Goal: Task Accomplishment & Management: Complete application form

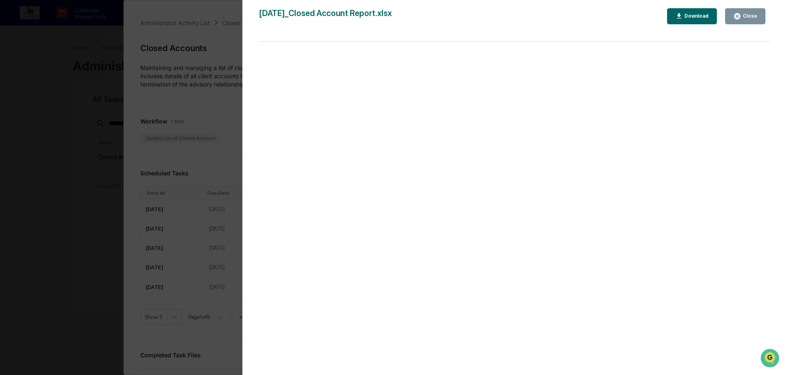
scroll to position [247, 0]
click at [749, 12] on button "Close" at bounding box center [745, 16] width 40 height 16
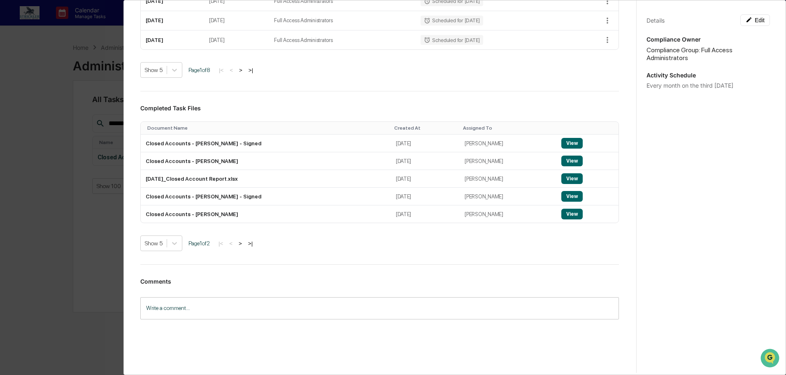
click at [111, 63] on div "Administrator Activity List Closed Accounts Continue Task Spawn Task Closed Acc…" at bounding box center [393, 187] width 786 height 375
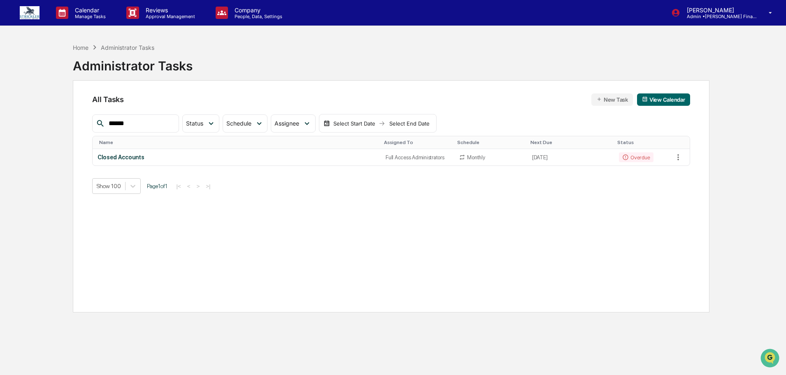
click at [77, 41] on div "Home Administrator Tasks Administrator Tasks" at bounding box center [133, 59] width 120 height 41
click at [81, 48] on div "Home" at bounding box center [81, 47] width 16 height 7
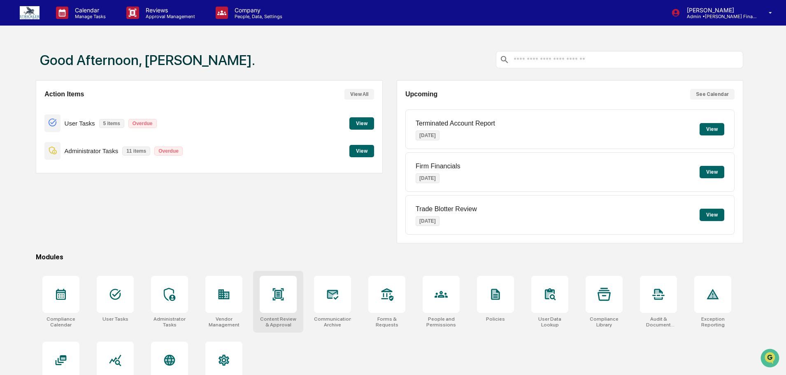
click at [277, 295] on icon at bounding box center [278, 294] width 11 height 12
click at [344, 309] on div at bounding box center [332, 294] width 37 height 37
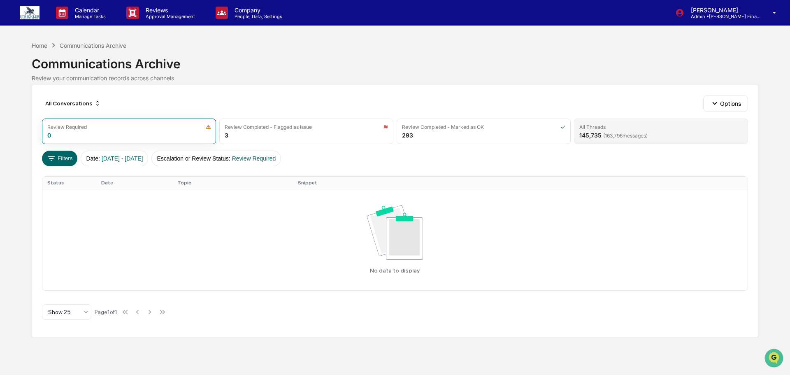
click at [676, 130] on div "All Threads" at bounding box center [660, 127] width 163 height 6
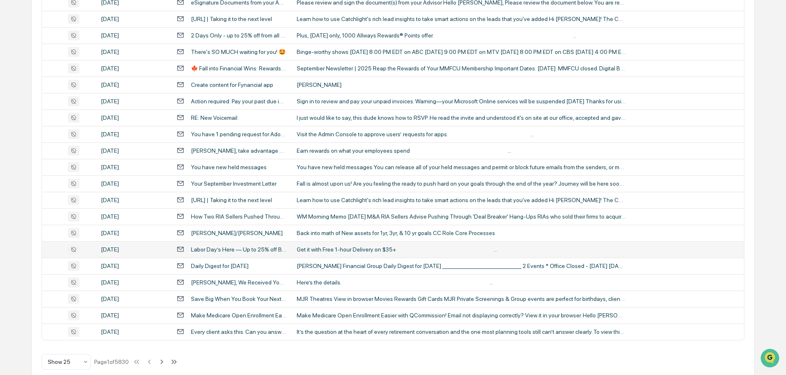
scroll to position [279, 0]
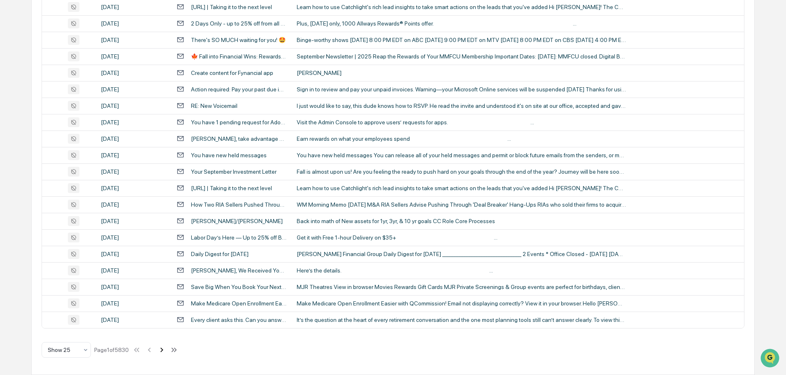
click at [166, 350] on icon at bounding box center [161, 349] width 9 height 9
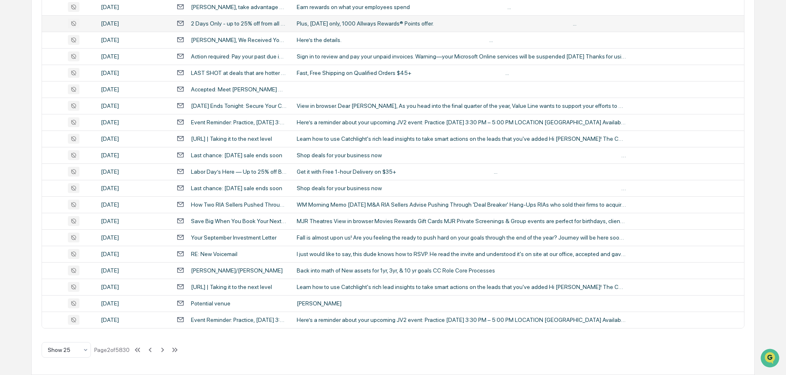
scroll to position [0, 0]
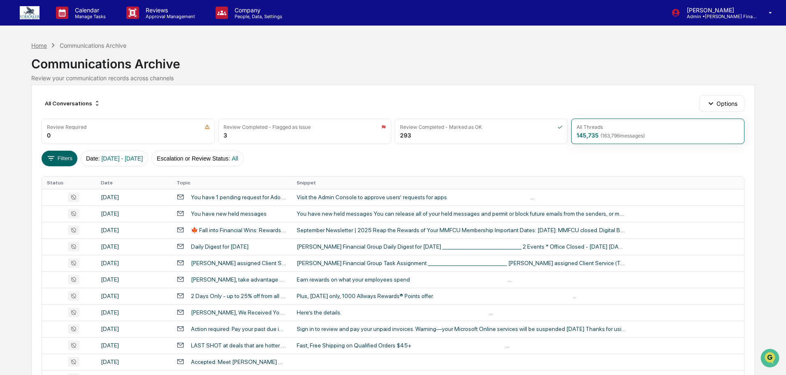
click at [40, 48] on div "Home" at bounding box center [39, 45] width 16 height 7
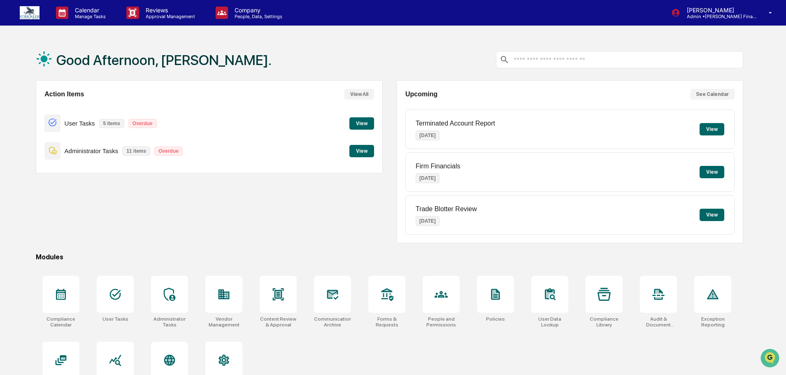
click at [356, 155] on button "View" at bounding box center [361, 151] width 25 height 12
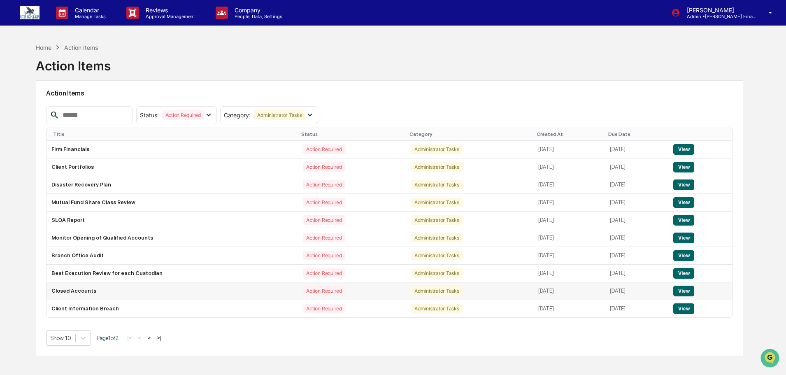
click at [693, 290] on button "View" at bounding box center [683, 291] width 21 height 11
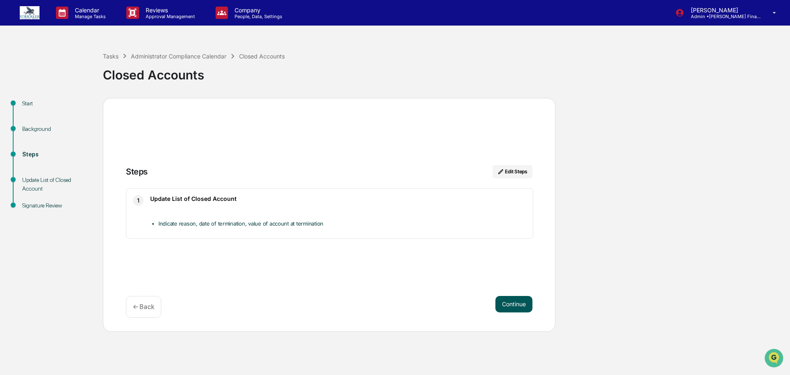
click at [521, 298] on button "Continue" at bounding box center [513, 304] width 37 height 16
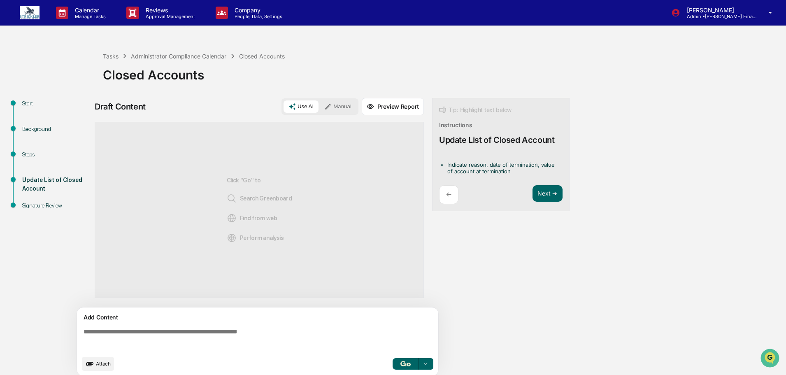
drag, startPoint x: 343, startPoint y: 112, endPoint x: 274, endPoint y: 188, distance: 102.9
click at [343, 113] on button "Manual" at bounding box center [337, 106] width 37 height 12
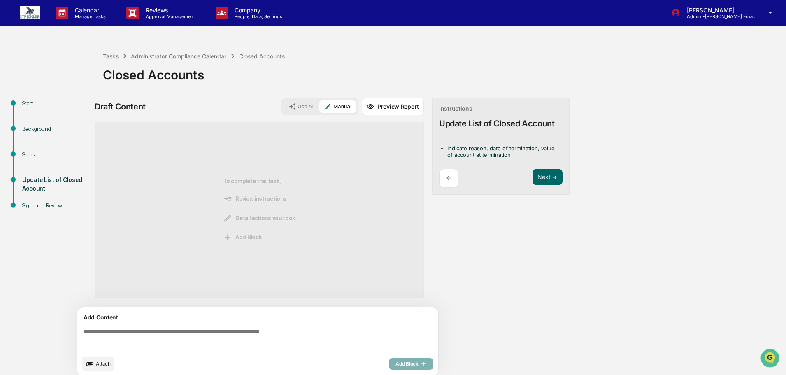
click at [153, 335] on textarea at bounding box center [259, 340] width 358 height 30
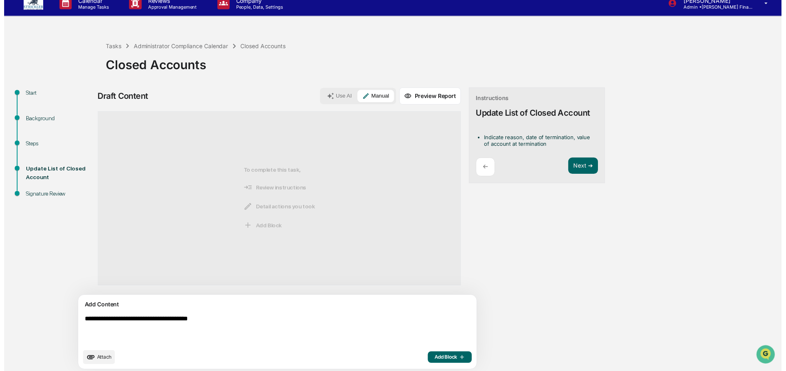
scroll to position [18, 0]
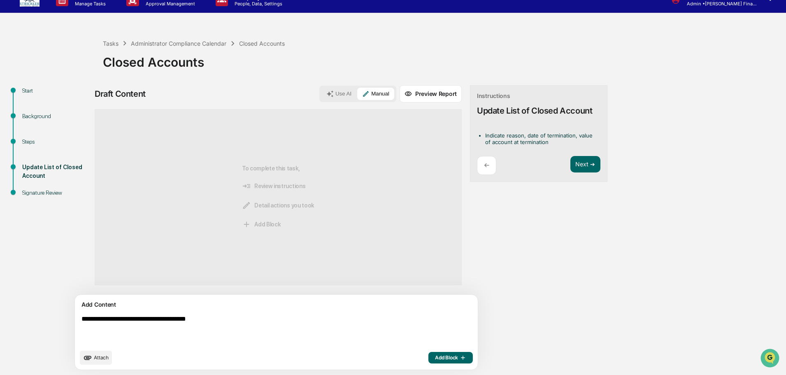
type textarea "**********"
click at [428, 355] on button "Add Block" at bounding box center [450, 358] width 44 height 12
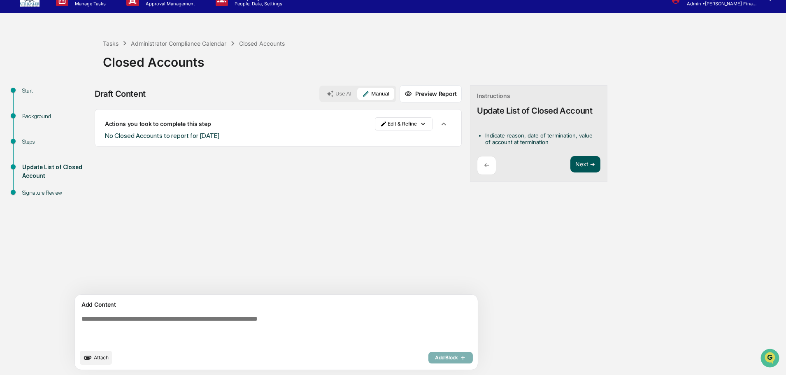
click at [570, 164] on button "Next ➔" at bounding box center [585, 164] width 30 height 17
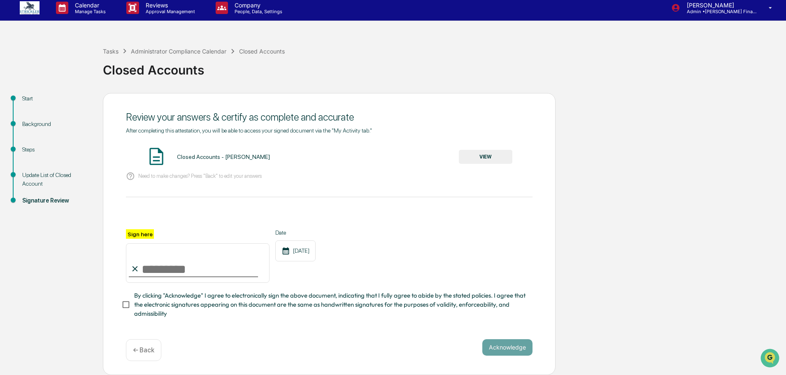
click at [502, 150] on button "VIEW" at bounding box center [485, 157] width 53 height 14
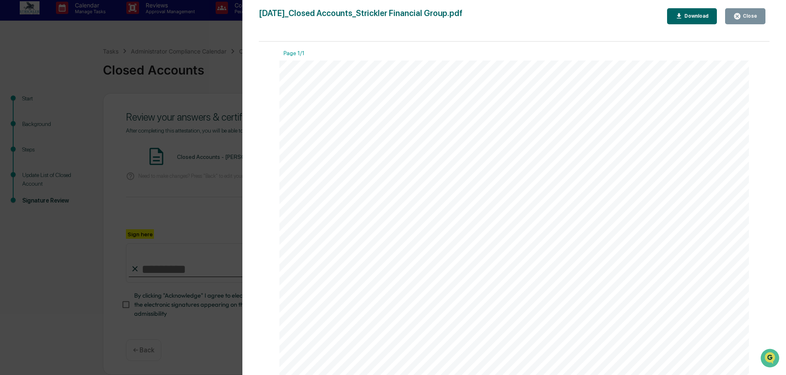
click at [748, 19] on div "Close" at bounding box center [749, 16] width 16 height 6
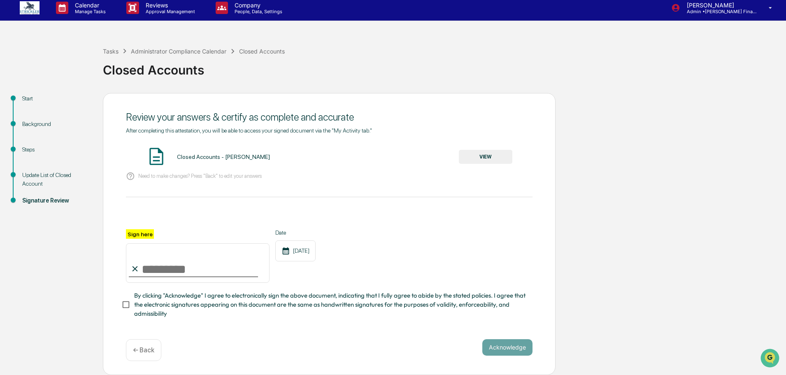
click at [151, 262] on input "Sign here" at bounding box center [198, 263] width 144 height 40
type input "**********"
click at [505, 343] on button "Acknowledge" at bounding box center [507, 347] width 50 height 16
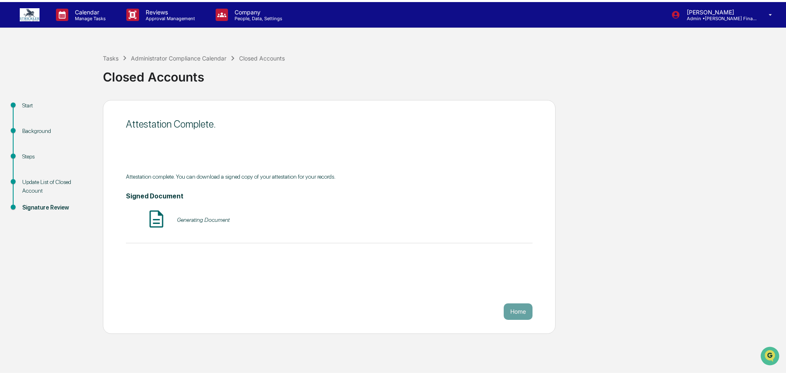
scroll to position [0, 0]
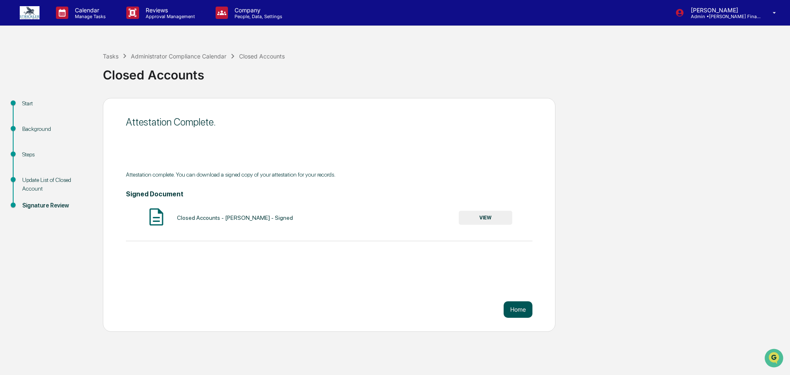
click at [515, 304] on button "Home" at bounding box center [518, 309] width 29 height 16
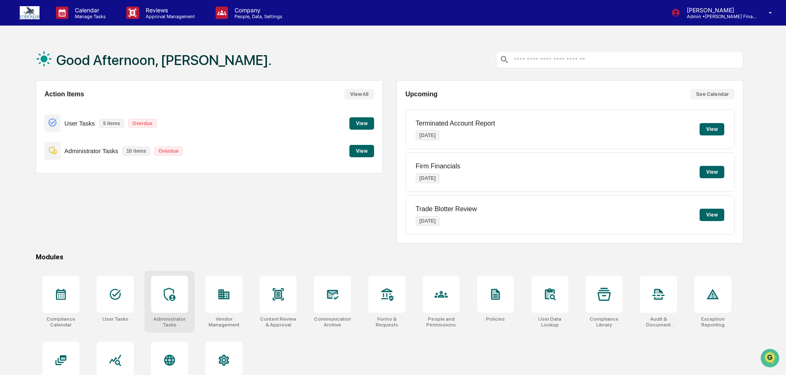
click at [179, 298] on div at bounding box center [169, 294] width 37 height 37
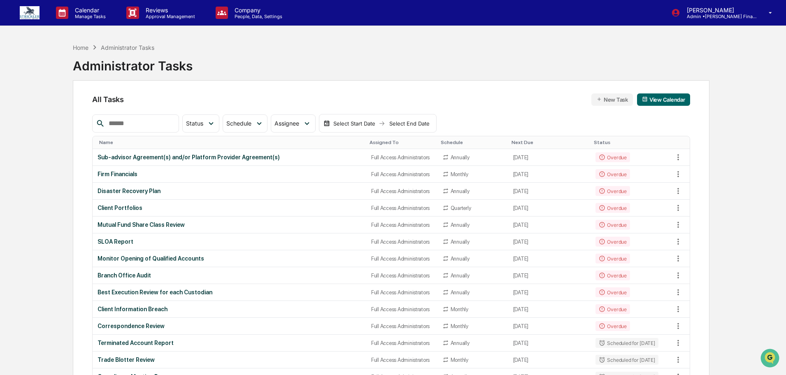
click at [131, 128] on input "text" at bounding box center [140, 123] width 70 height 11
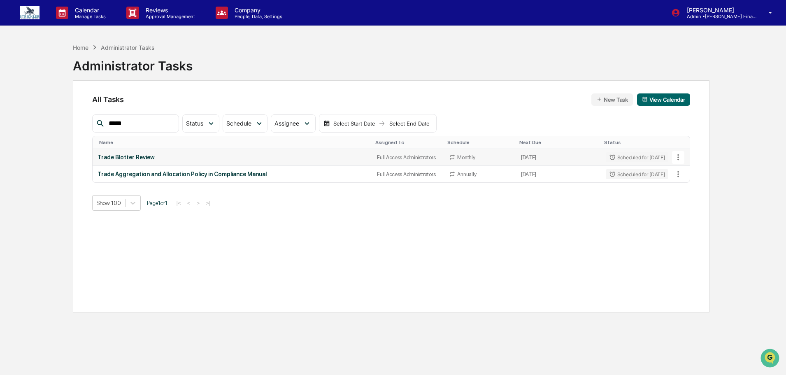
type input "*****"
click at [130, 153] on td "Trade Blotter Review" at bounding box center [232, 157] width 279 height 17
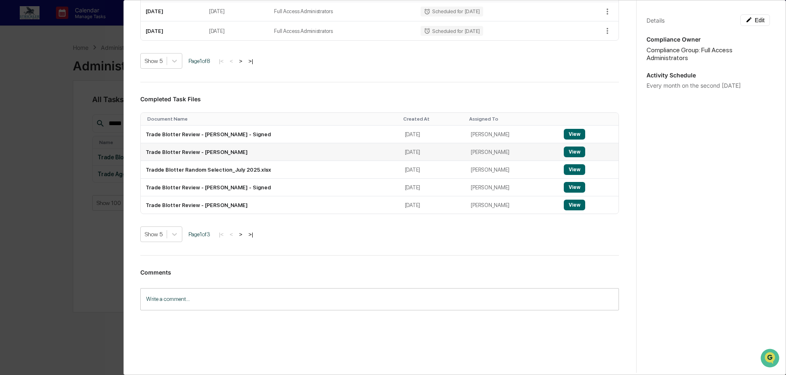
scroll to position [259, 0]
click at [571, 169] on button "View" at bounding box center [574, 169] width 21 height 11
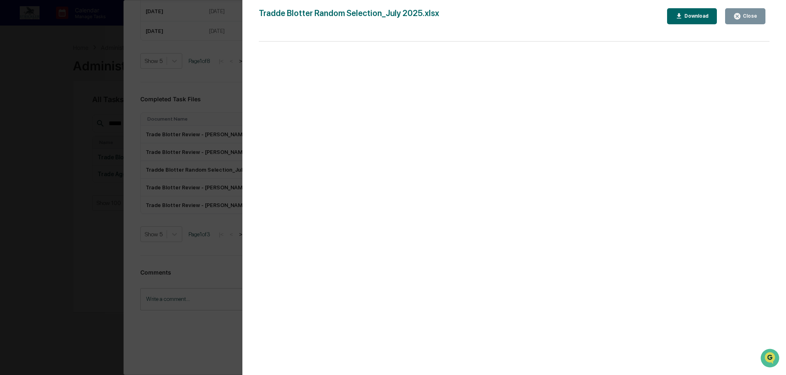
click at [741, 19] on icon "button" at bounding box center [737, 16] width 8 height 8
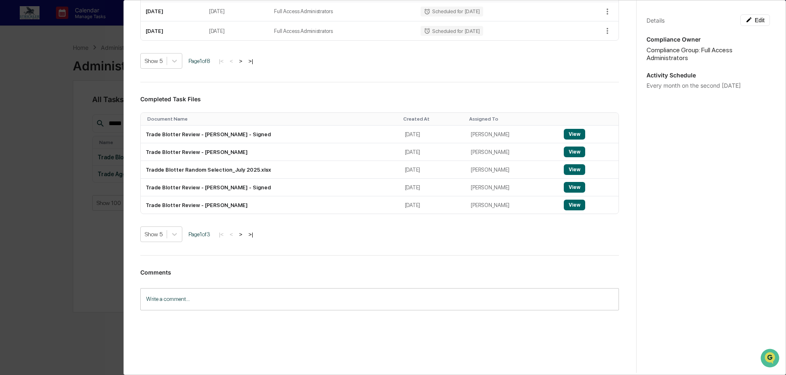
click at [37, 77] on div "Administrator Activity List Trade Blotter Review Start Task Spawn Task Trade Bl…" at bounding box center [393, 187] width 786 height 375
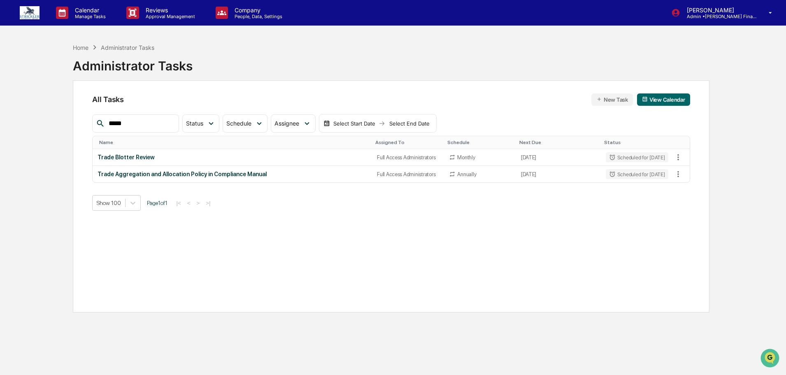
click at [87, 54] on div "Administrator Tasks" at bounding box center [133, 62] width 120 height 21
click at [84, 49] on div "Home" at bounding box center [81, 47] width 16 height 7
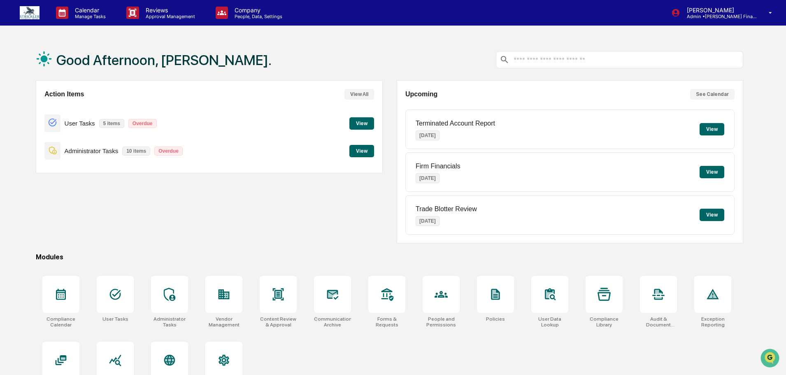
click at [371, 151] on button "View" at bounding box center [361, 151] width 25 height 12
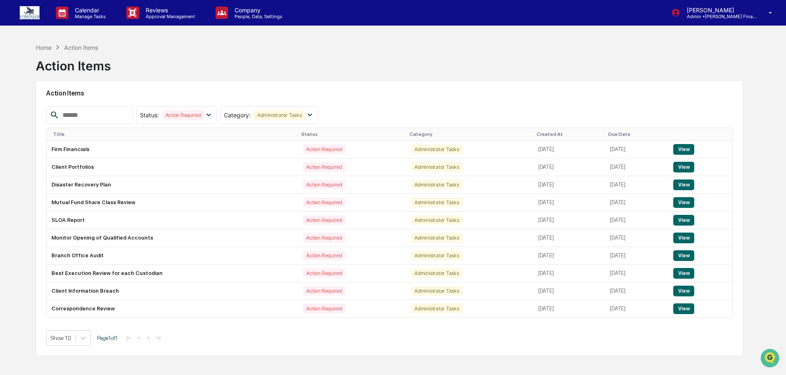
click at [51, 43] on div "Home Action Items" at bounding box center [67, 47] width 62 height 9
click at [47, 47] on div "Home" at bounding box center [44, 47] width 16 height 7
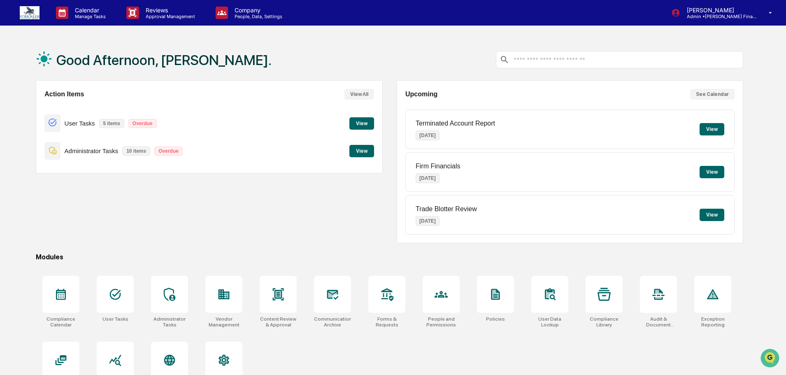
click at [359, 124] on button "View" at bounding box center [361, 123] width 25 height 12
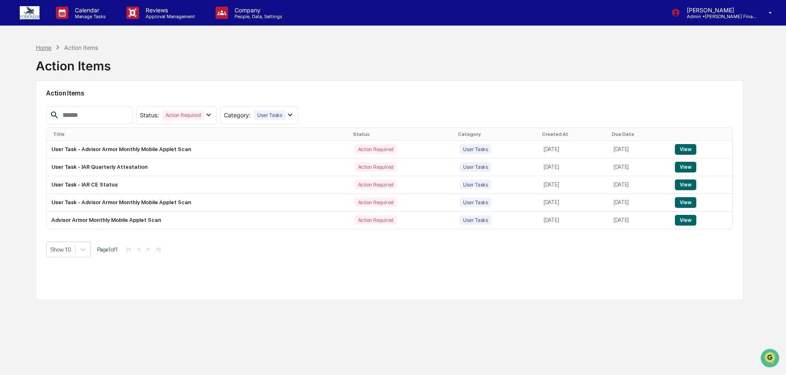
click at [47, 44] on div "Home" at bounding box center [44, 47] width 16 height 7
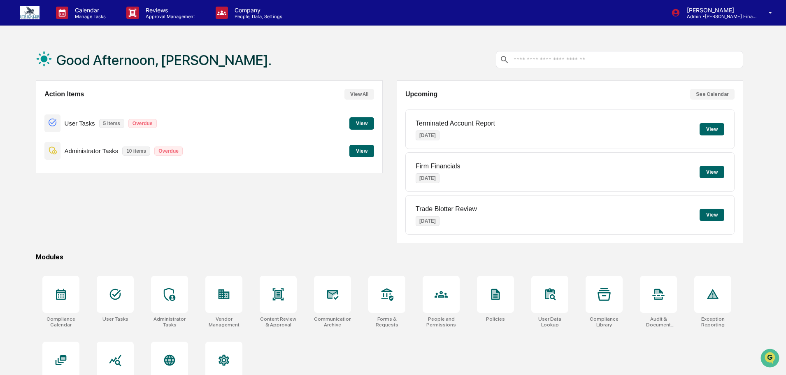
click at [367, 150] on button "View" at bounding box center [361, 151] width 25 height 12
